Goal: Task Accomplishment & Management: Use online tool/utility

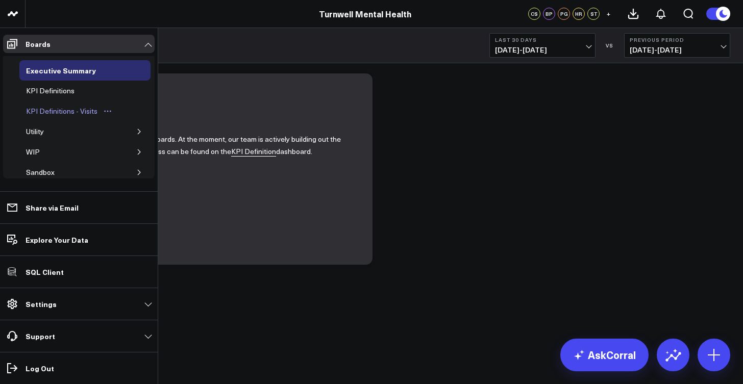
click at [63, 110] on div "KPI Definitions - Visits" at bounding box center [61, 111] width 77 height 12
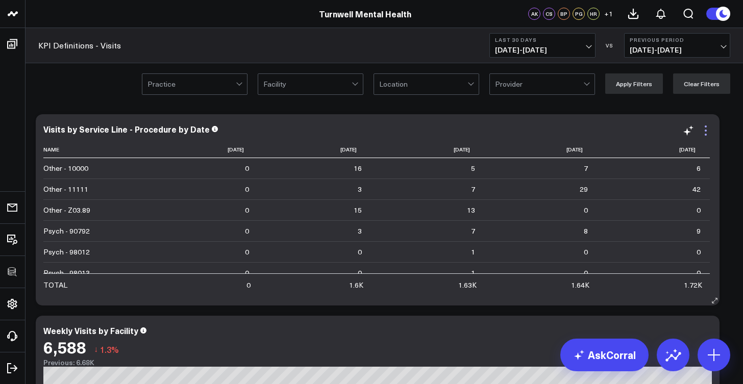
click at [706, 134] on icon at bounding box center [706, 135] width 2 height 2
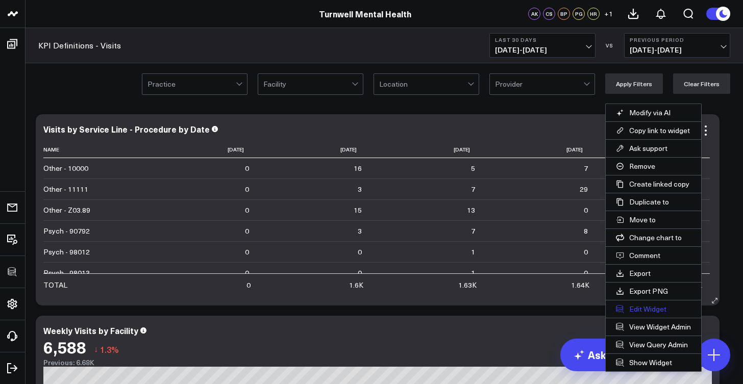
click at [657, 310] on button "Edit Widget" at bounding box center [653, 309] width 95 height 17
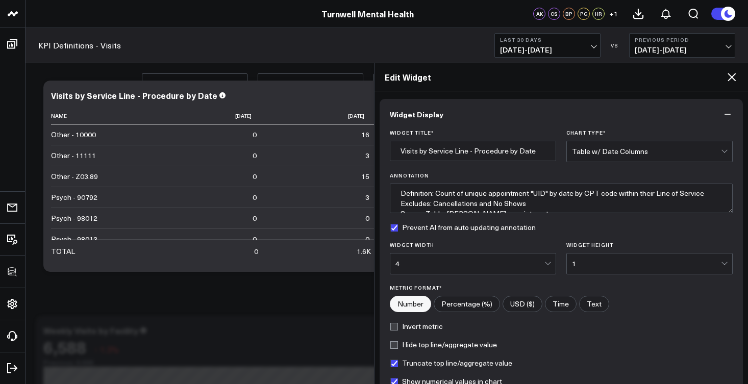
scroll to position [127, 0]
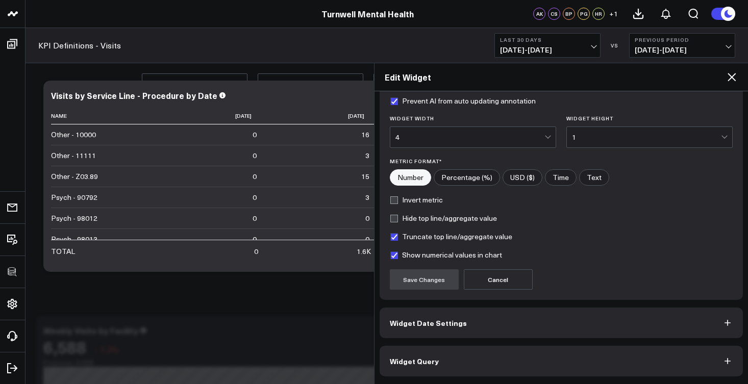
click at [492, 363] on button "Widget Query" at bounding box center [562, 361] width 364 height 31
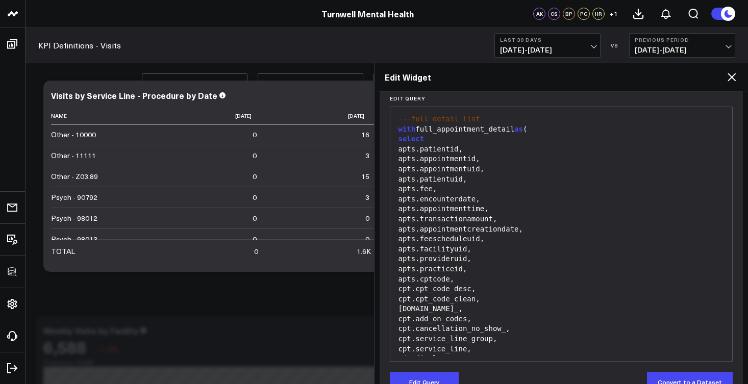
click at [476, 284] on div "cpt.cpt_code_desc," at bounding box center [562, 289] width 332 height 10
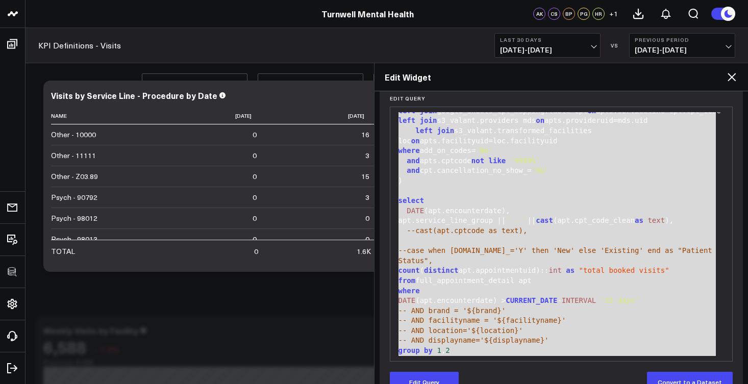
scroll to position [361, 0]
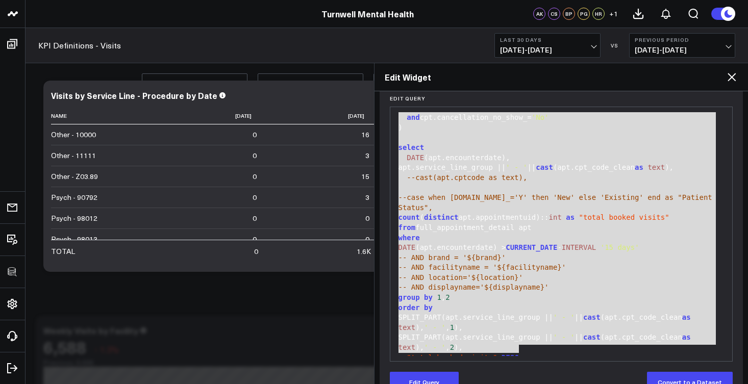
drag, startPoint x: 400, startPoint y: 127, endPoint x: 538, endPoint y: 346, distance: 259.3
click at [538, 346] on div "---full detail list with full_appointment_detail as ( select apts.patientid, ap…" at bounding box center [562, 58] width 332 height 614
copy div "with full_appointment_detail as ( select apts.patientid, apts.appointmentid, ap…"
